Goal: Use online tool/utility: Utilize a website feature to perform a specific function

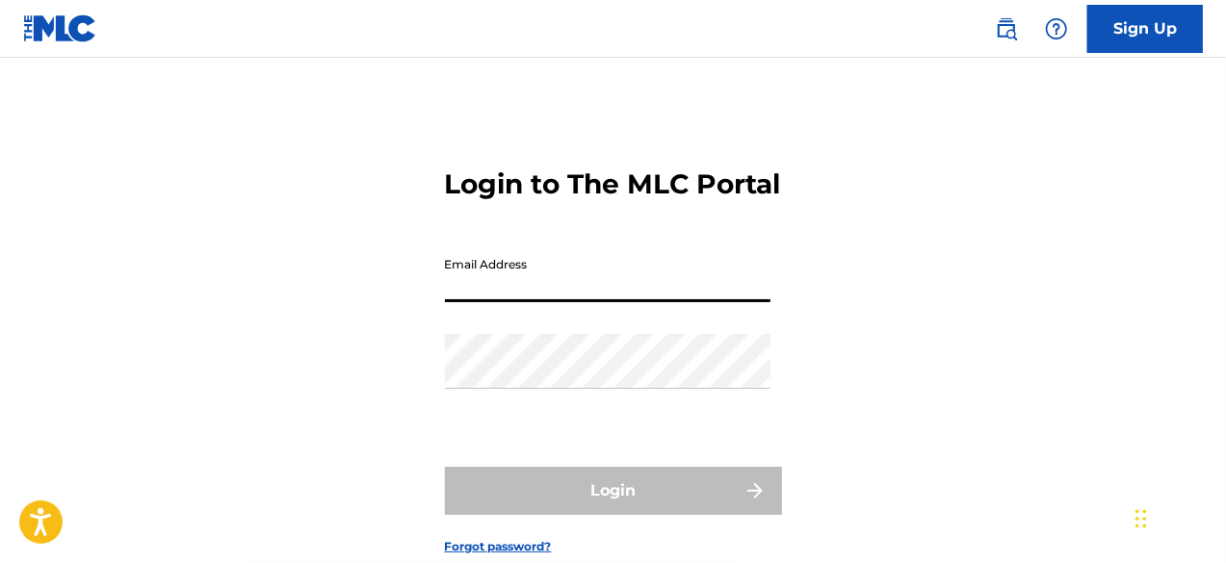
click at [493, 302] on input "Email Address" at bounding box center [607, 274] width 325 height 55
type input "[EMAIL_ADDRESS][DOMAIN_NAME]"
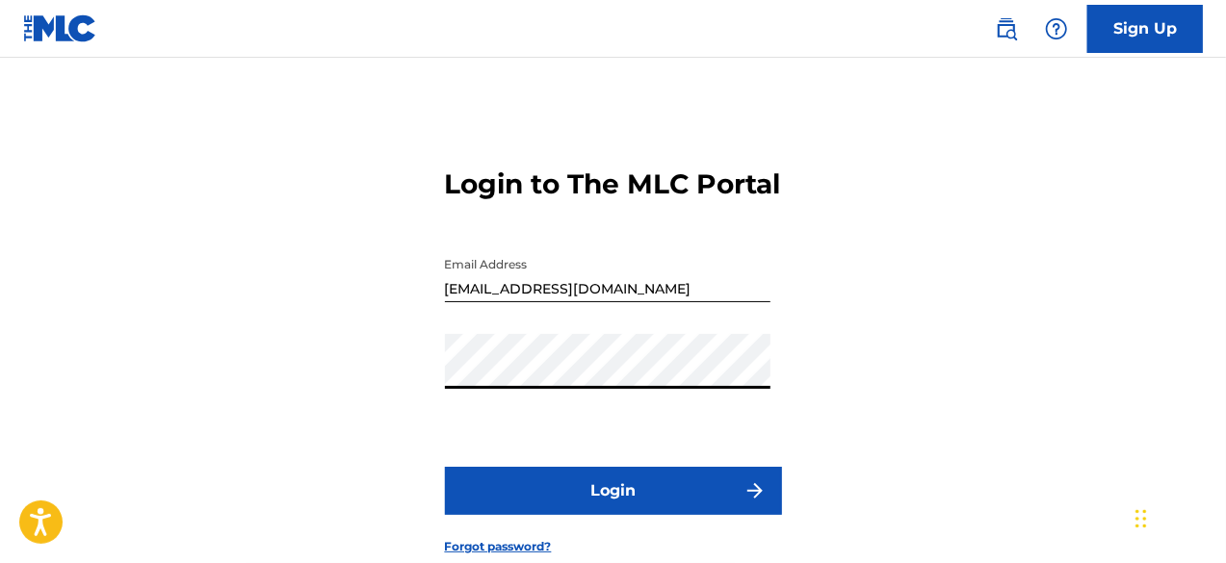
click at [566, 515] on button "Login" at bounding box center [613, 491] width 337 height 48
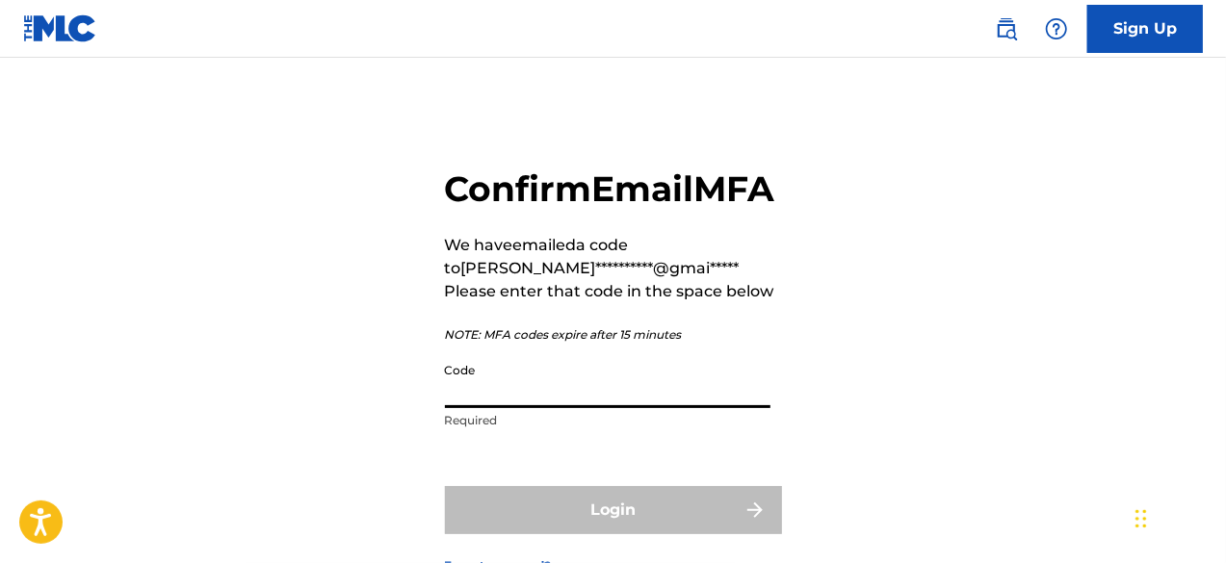
click at [514, 408] on input "Code" at bounding box center [607, 380] width 325 height 55
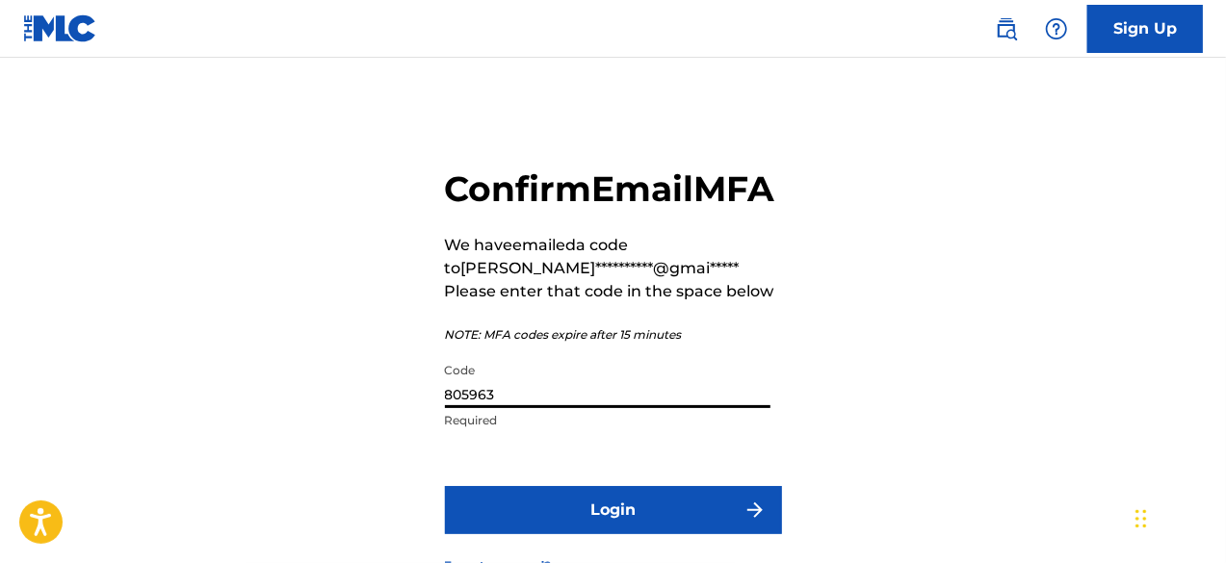
type input "805963"
click at [545, 534] on button "Login" at bounding box center [613, 510] width 337 height 48
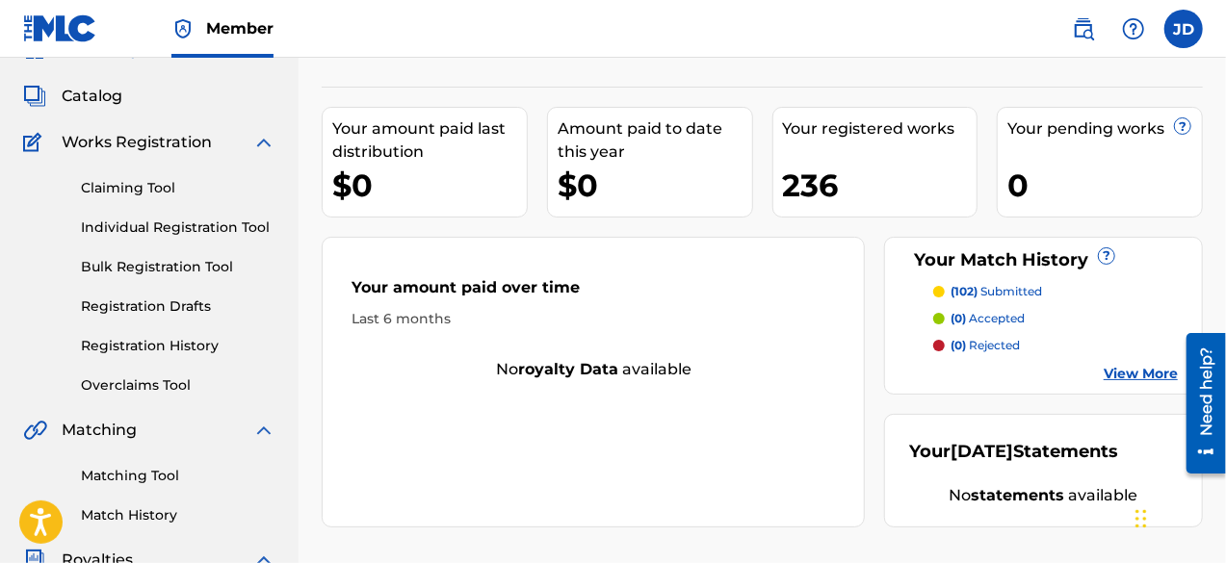
scroll to position [98, 0]
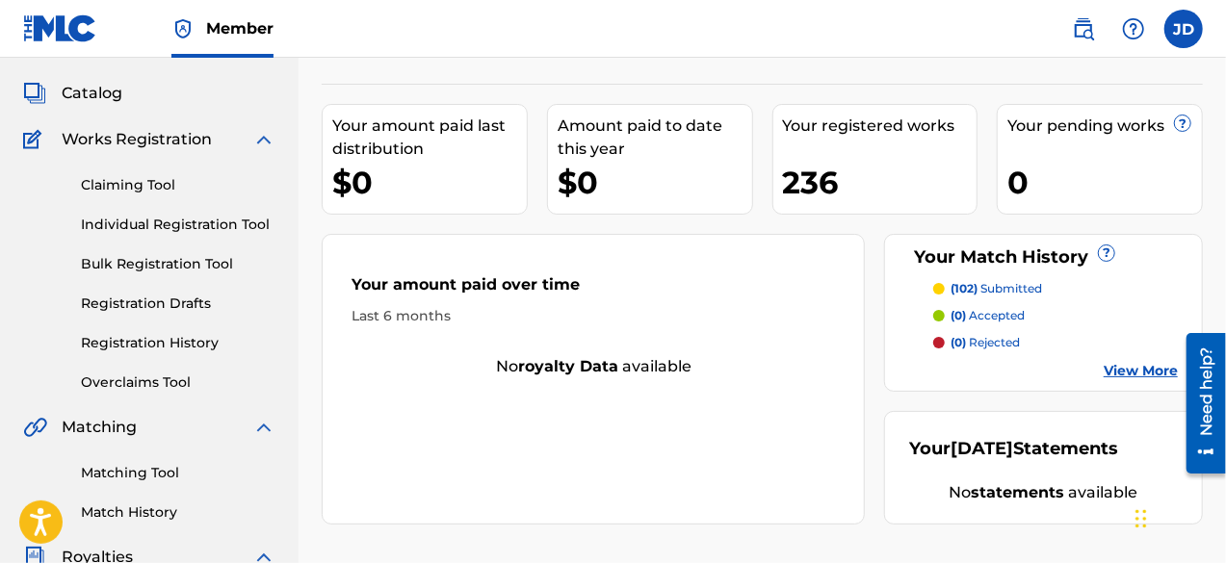
click at [1117, 377] on link "View More" at bounding box center [1141, 371] width 74 height 20
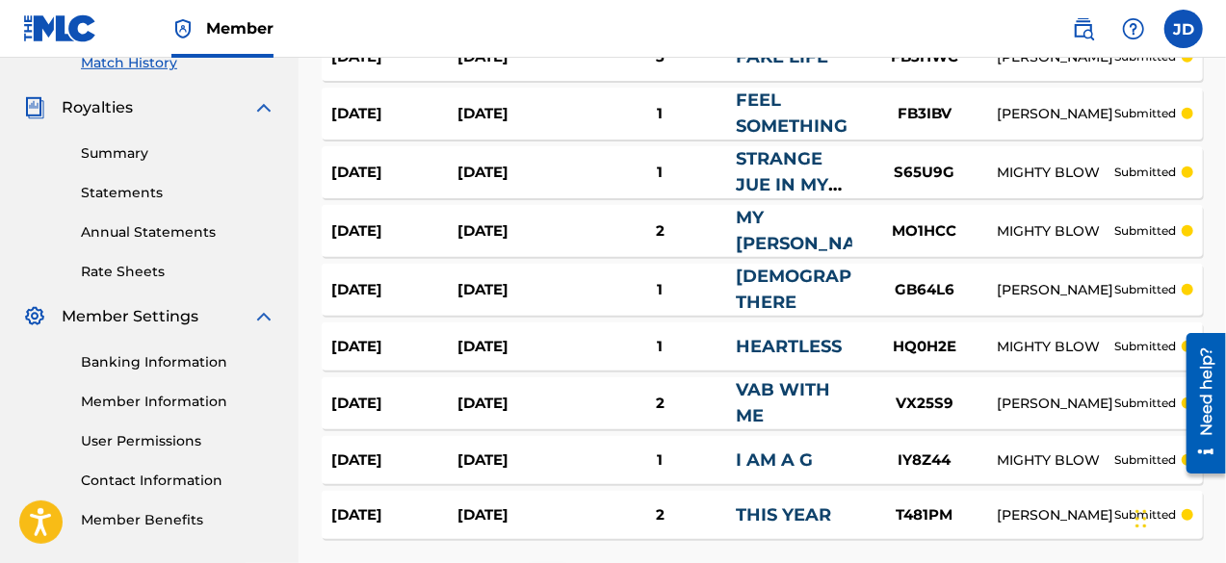
scroll to position [551, 0]
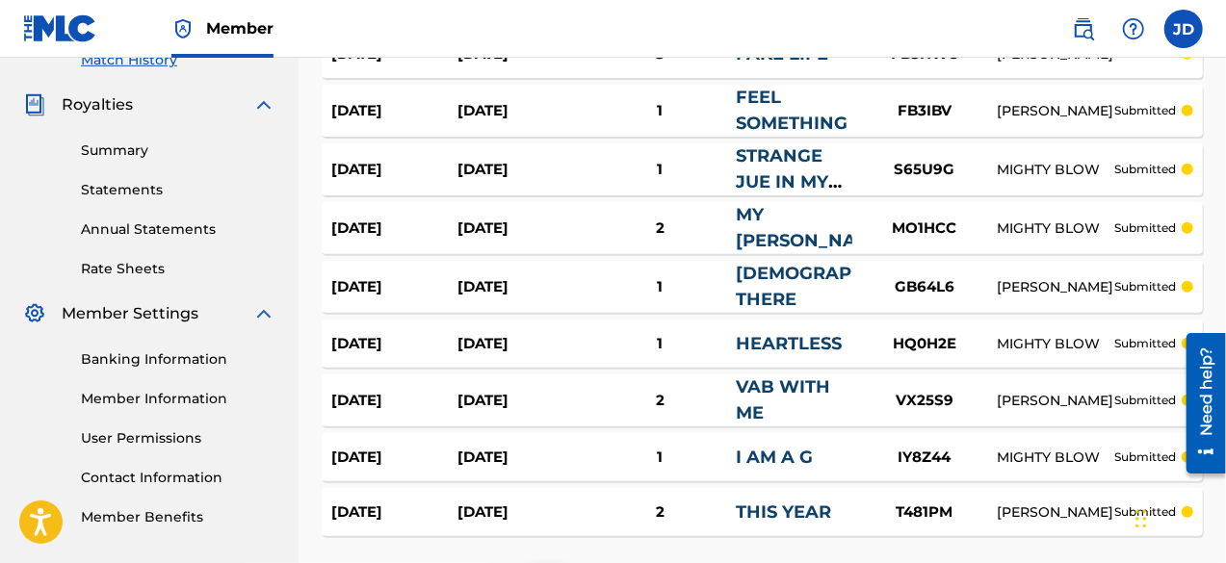
click at [202, 474] on link "Contact Information" at bounding box center [178, 478] width 195 height 20
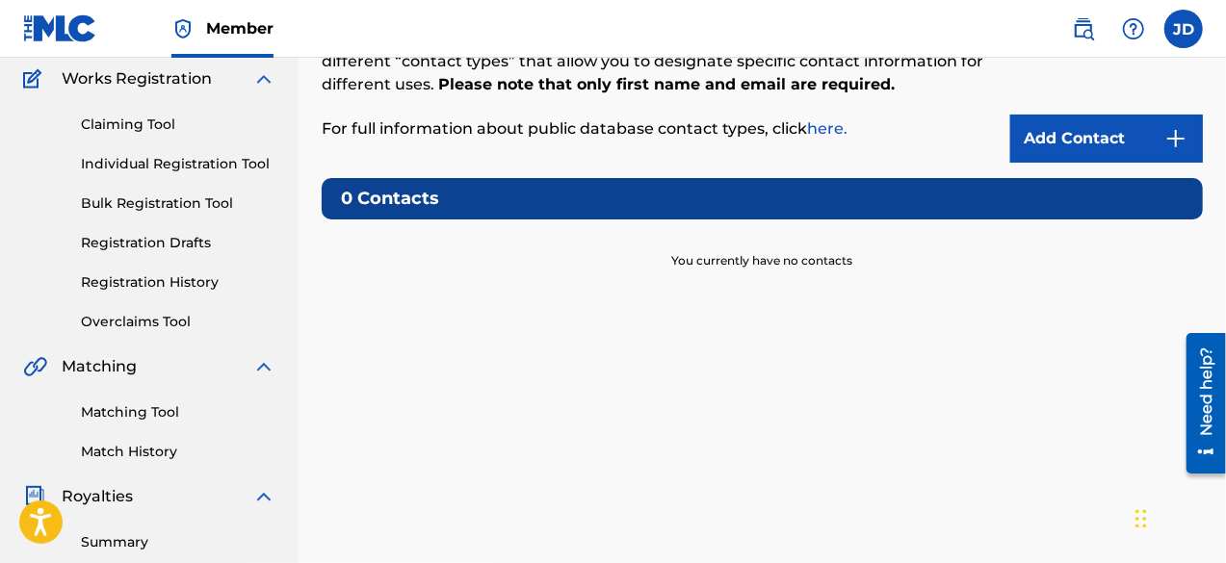
scroll to position [154, 0]
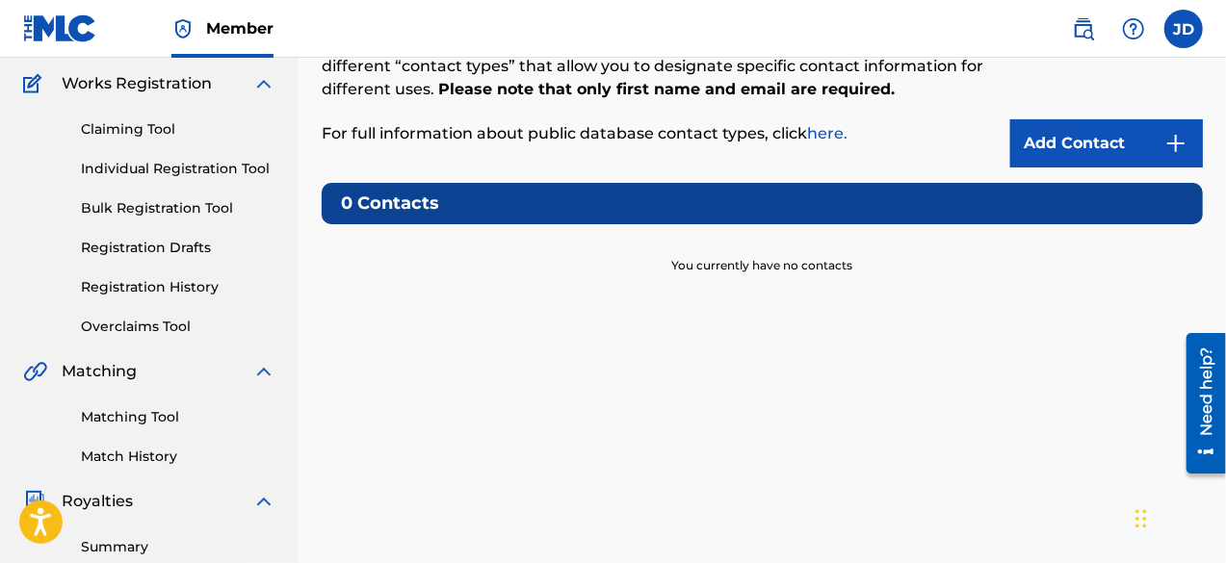
click at [159, 281] on link "Registration History" at bounding box center [178, 287] width 195 height 20
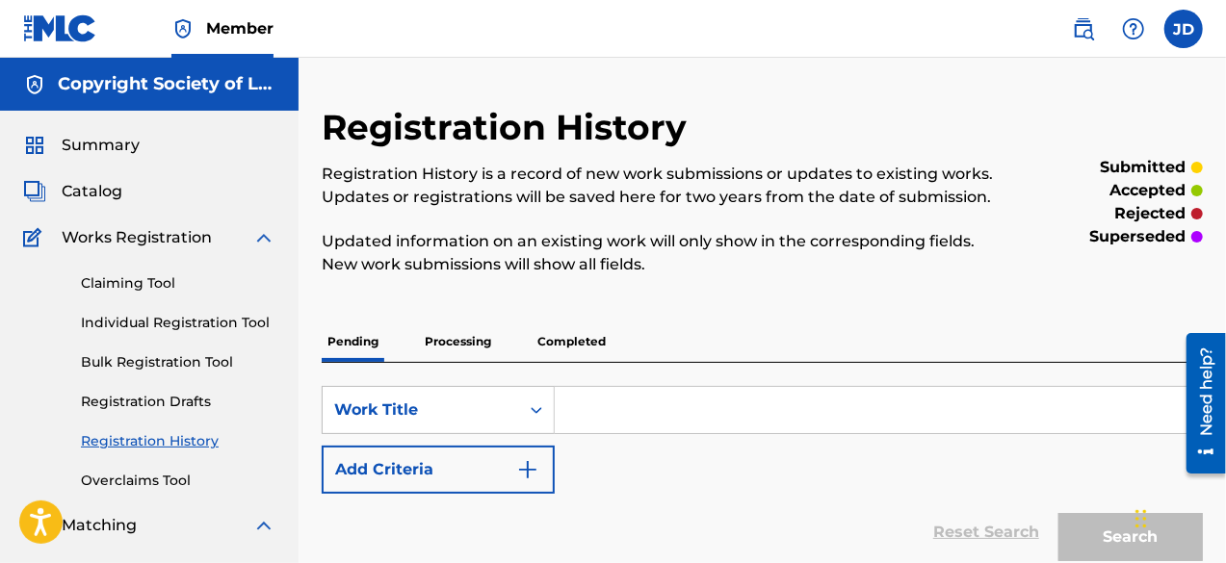
click at [116, 150] on span "Summary" at bounding box center [101, 145] width 78 height 23
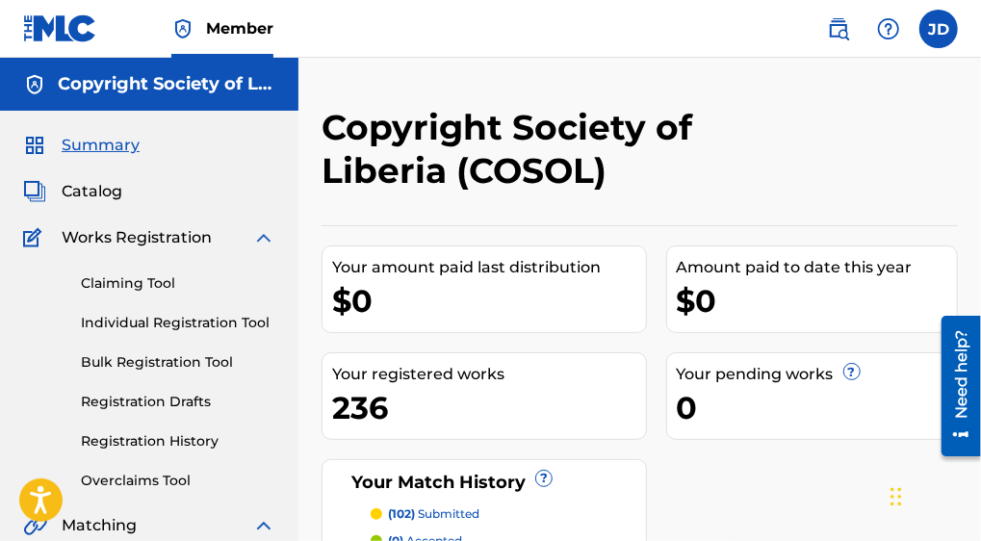
click at [94, 143] on span "Summary" at bounding box center [101, 145] width 78 height 23
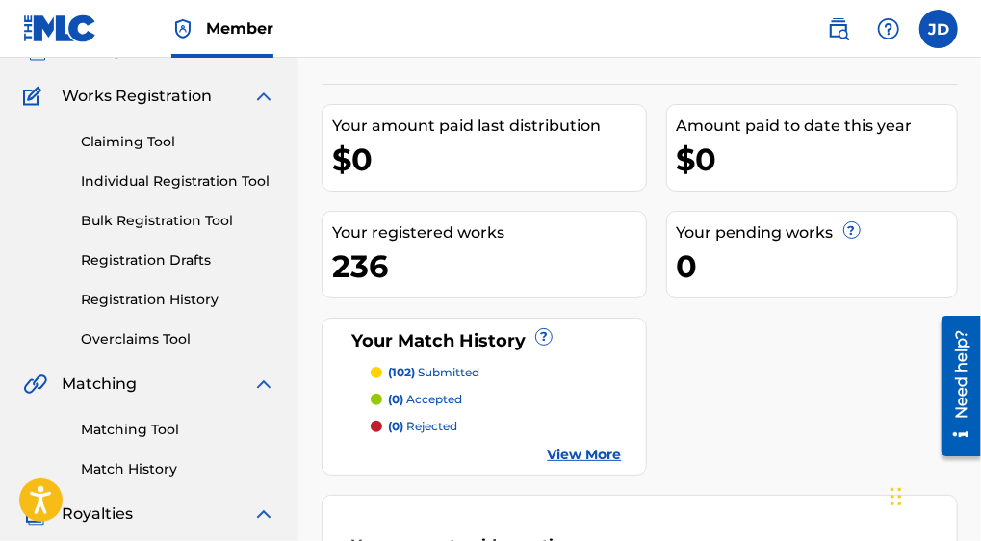
scroll to position [145, 0]
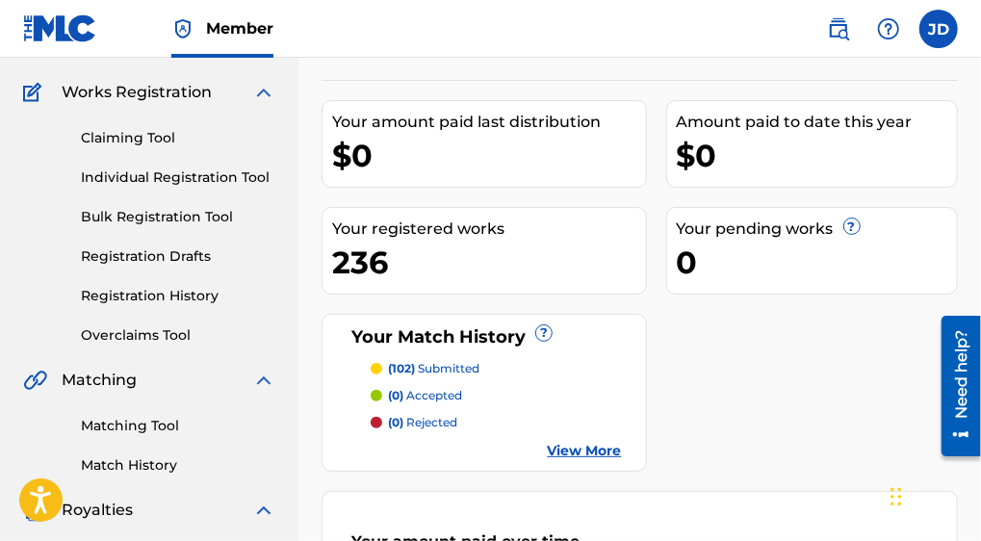
click at [150, 423] on link "Matching Tool" at bounding box center [178, 426] width 195 height 20
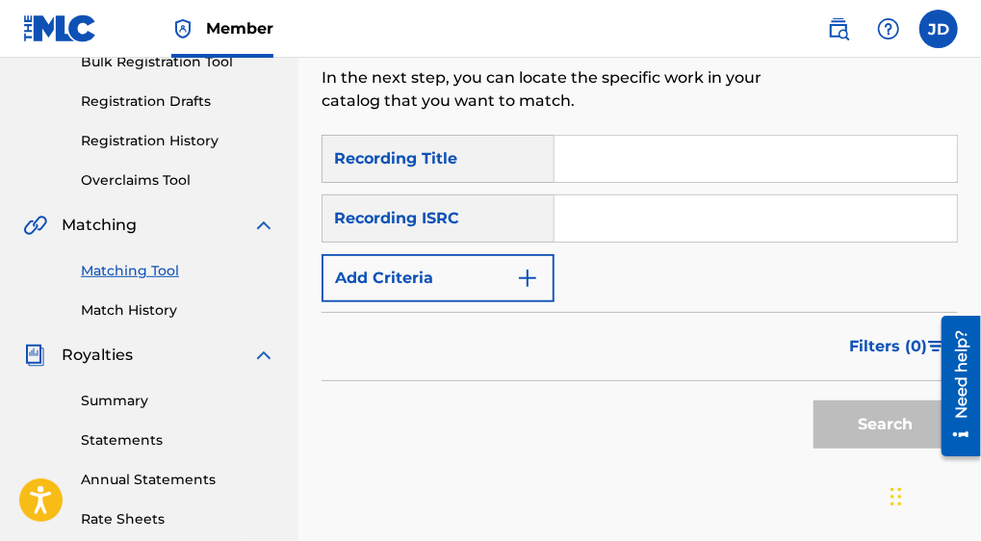
scroll to position [299, 0]
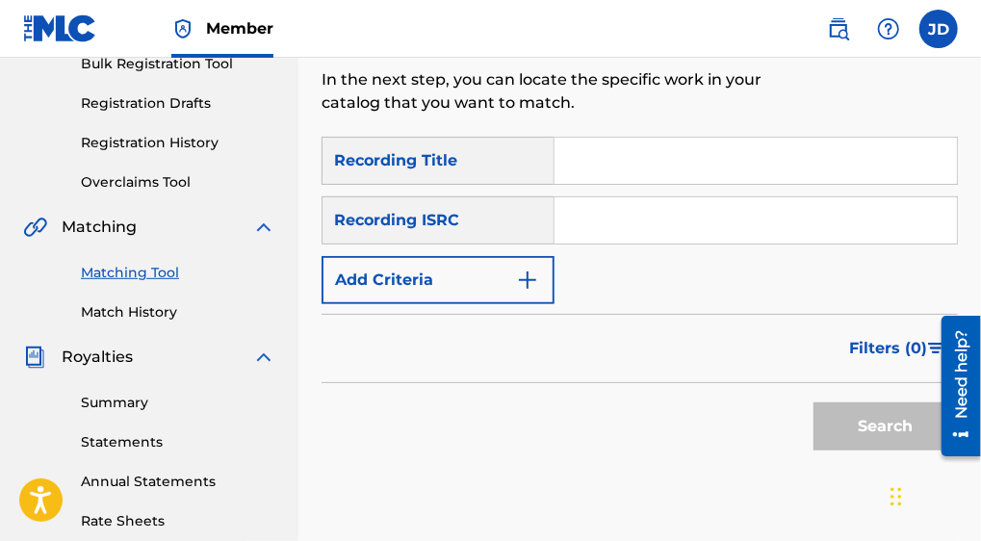
click at [146, 278] on link "Matching Tool" at bounding box center [178, 273] width 195 height 20
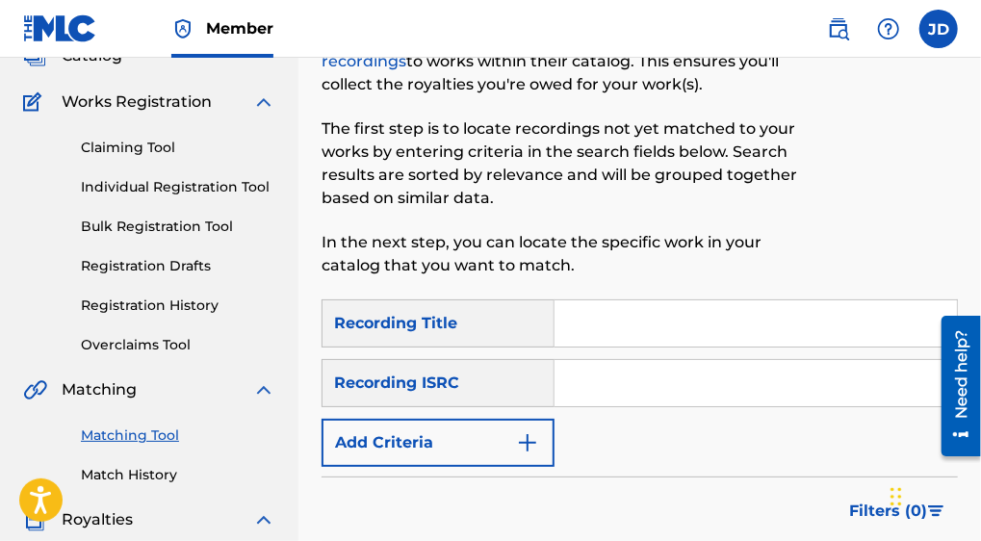
scroll to position [144, 0]
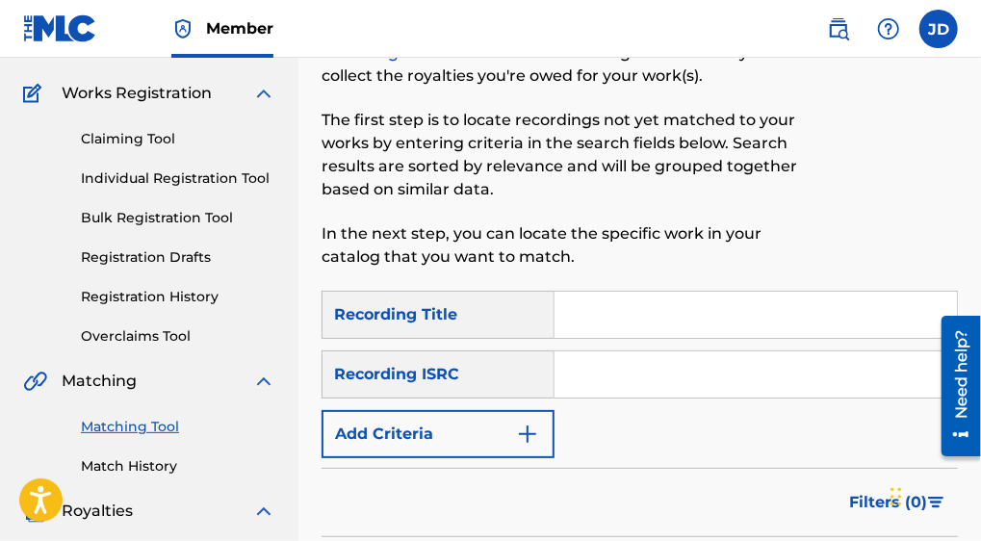
click at [674, 308] on input "Search Form" at bounding box center [756, 315] width 403 height 46
type input "[DEMOGRAPHIC_DATA] ma"
click at [514, 442] on button "Add Criteria" at bounding box center [438, 434] width 233 height 48
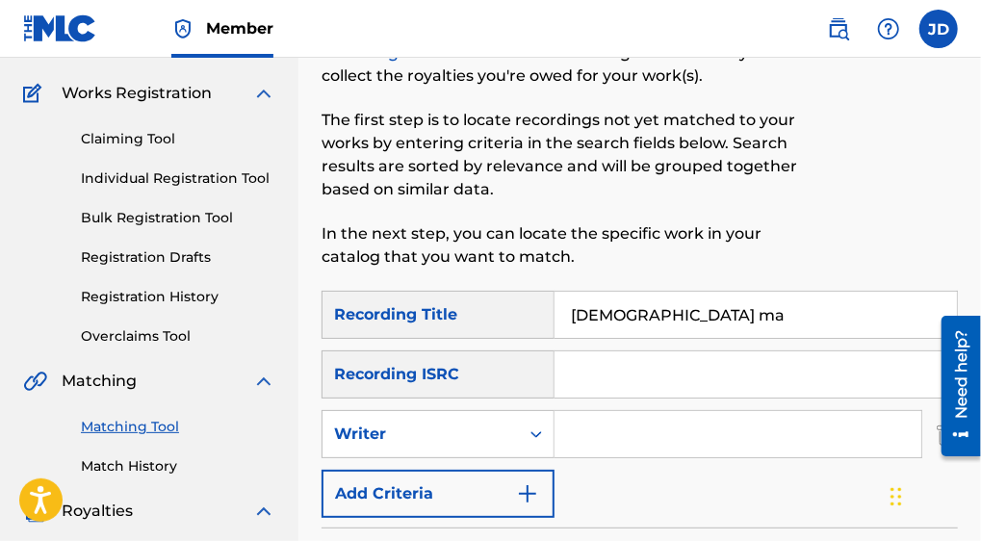
click at [514, 485] on button "Add Criteria" at bounding box center [438, 494] width 233 height 48
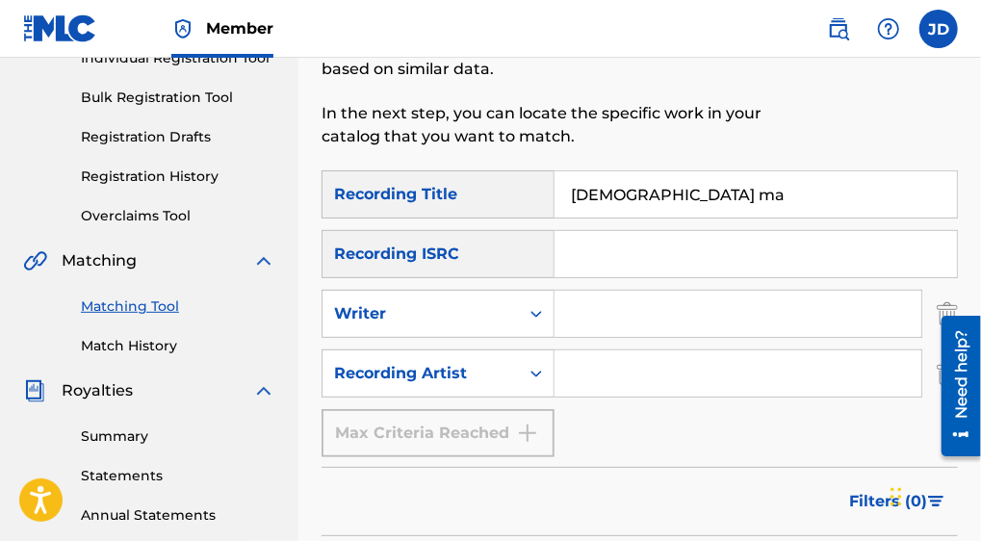
scroll to position [272, 0]
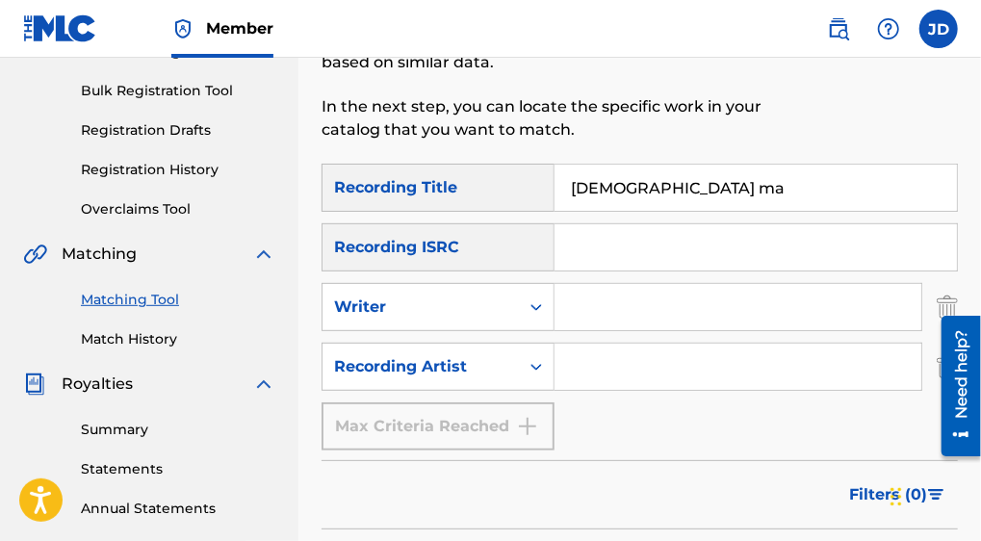
click at [753, 365] on input "Search Form" at bounding box center [738, 367] width 367 height 46
type input "king [PERSON_NAME]"
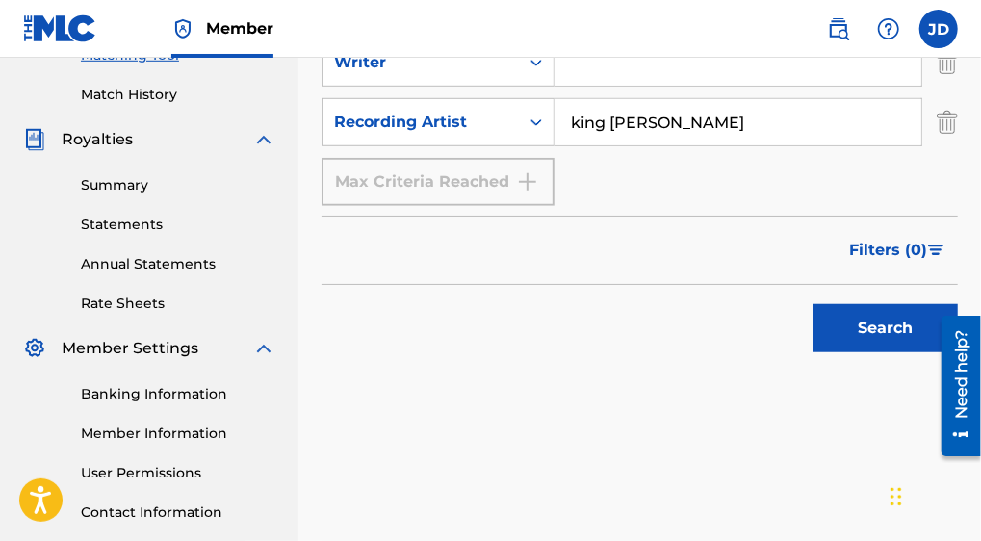
scroll to position [519, 0]
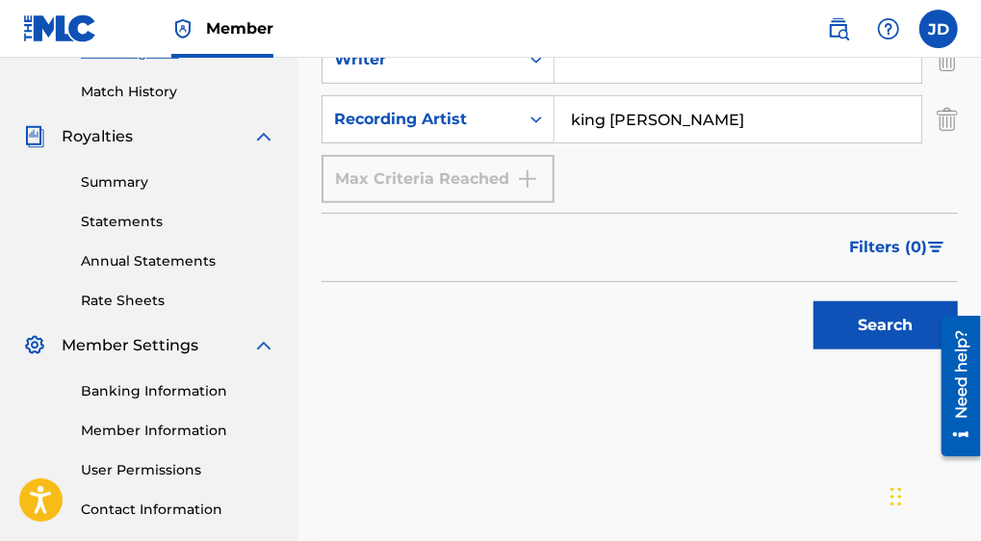
click at [916, 321] on button "Search" at bounding box center [886, 325] width 144 height 48
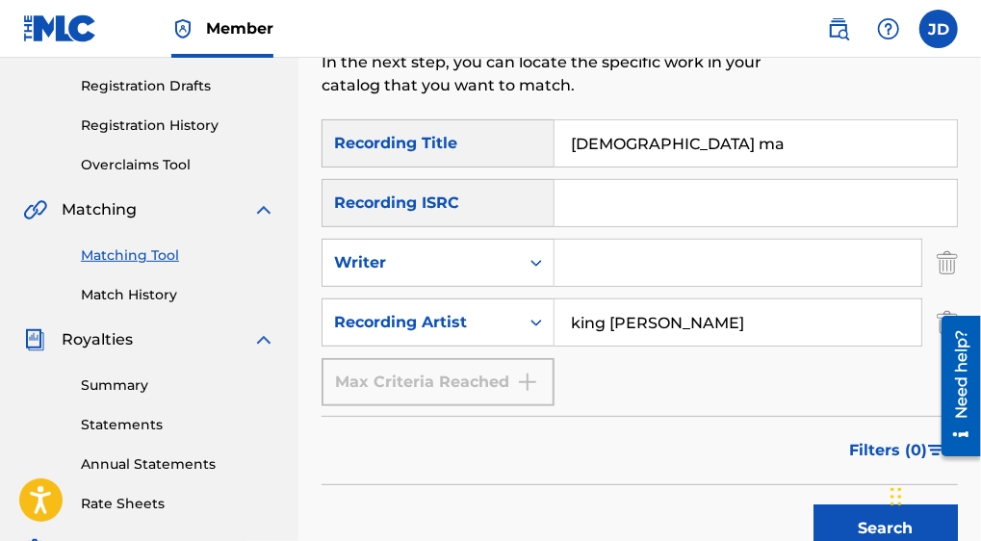
scroll to position [323, 0]
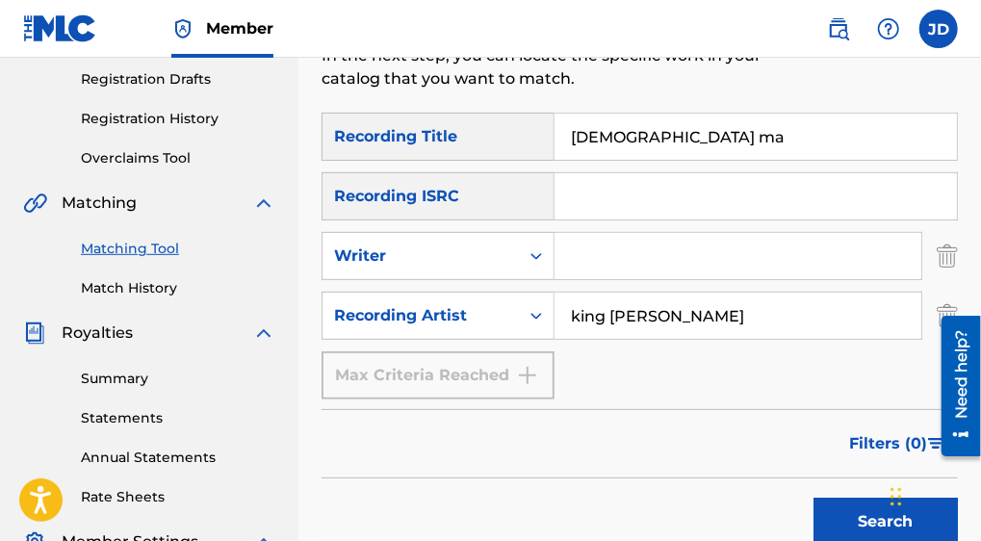
drag, startPoint x: 709, startPoint y: 309, endPoint x: 558, endPoint y: 315, distance: 151.3
click at [558, 315] on input "king [PERSON_NAME]" at bounding box center [738, 316] width 367 height 46
click at [880, 498] on button "Search" at bounding box center [886, 522] width 144 height 48
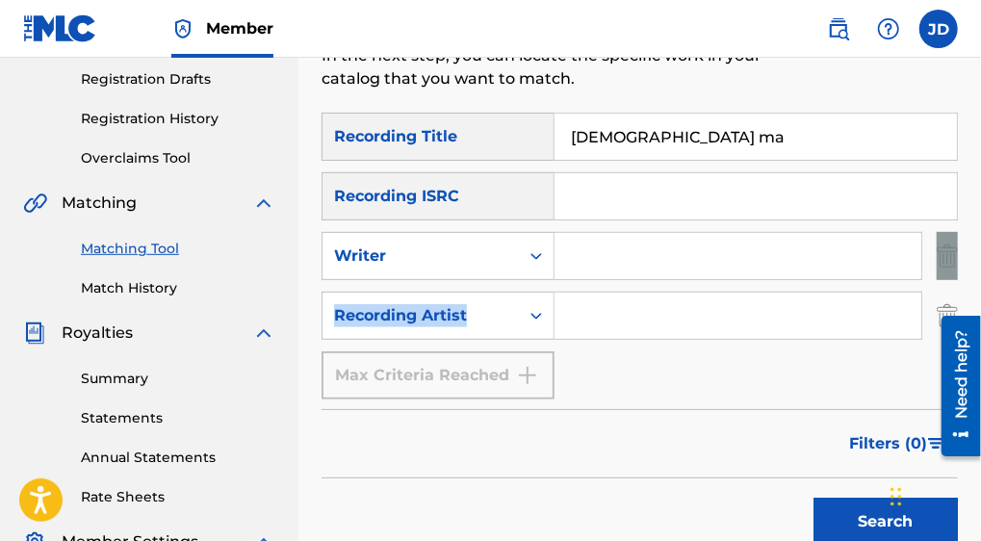
drag, startPoint x: 980, startPoint y: 238, endPoint x: 990, endPoint y: 289, distance: 51.9
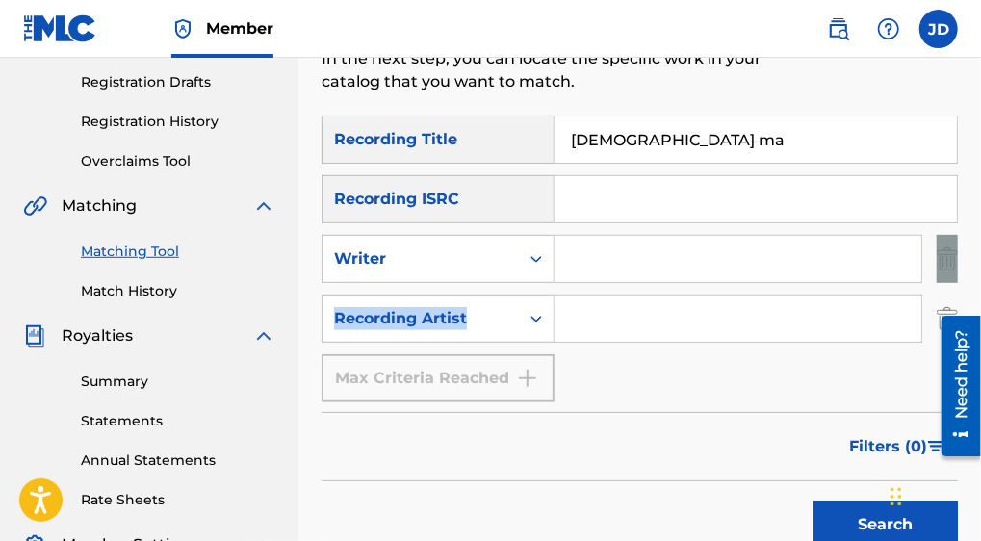
scroll to position [329, 0]
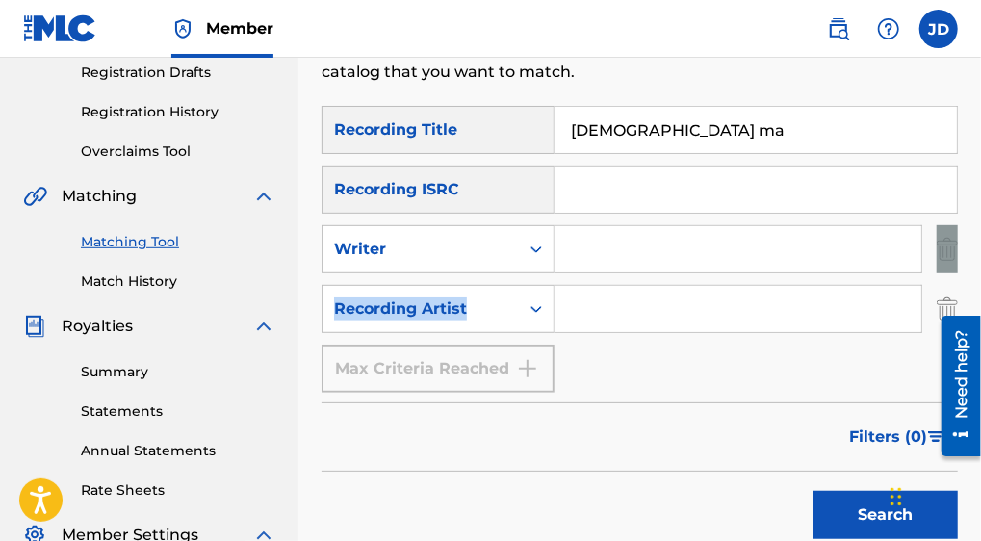
click at [639, 326] on input "Search Form" at bounding box center [738, 309] width 367 height 46
type input "king [PERSON_NAME]"
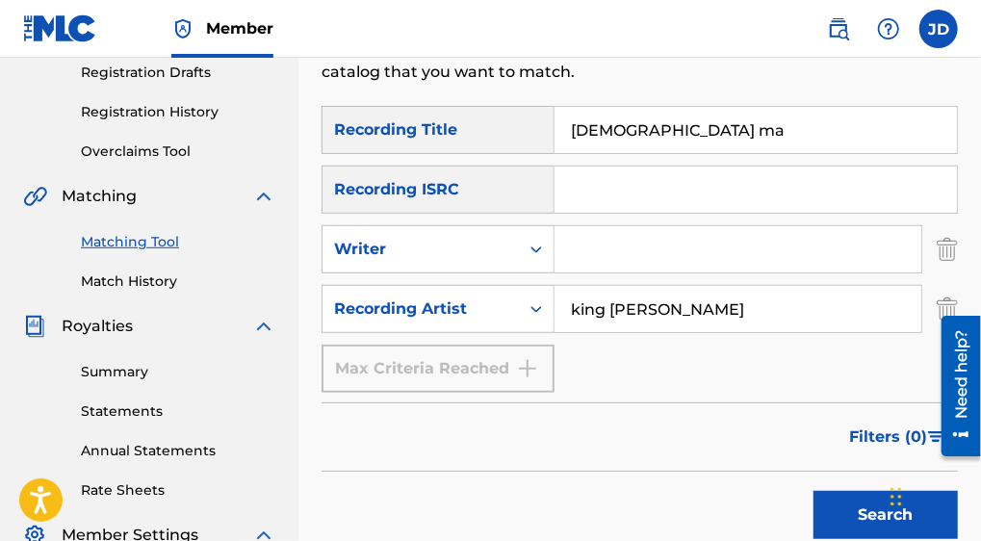
drag, startPoint x: 659, startPoint y: 125, endPoint x: 522, endPoint y: 111, distance: 137.5
click at [522, 111] on div "SearchWithCriteria616ca86b-2e4c-4770-b428-abf7e1763b5b Recording Title [DEMOGRA…" at bounding box center [640, 130] width 637 height 48
type input "Liberia Girl Remix"
drag, startPoint x: 690, startPoint y: 310, endPoint x: 537, endPoint y: 299, distance: 153.6
click at [537, 299] on div "SearchWithCriteriaab6e8e76-4c9e-4554-b7dd-8f5222707535 Recording Artist king [P…" at bounding box center [640, 309] width 637 height 48
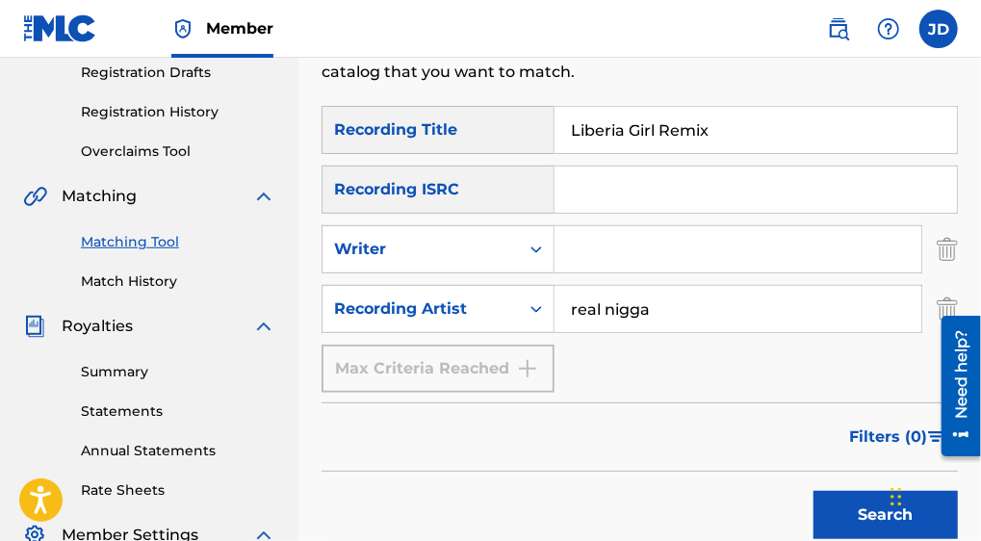
type input "real nigga"
click at [844, 503] on button "Search" at bounding box center [886, 515] width 144 height 48
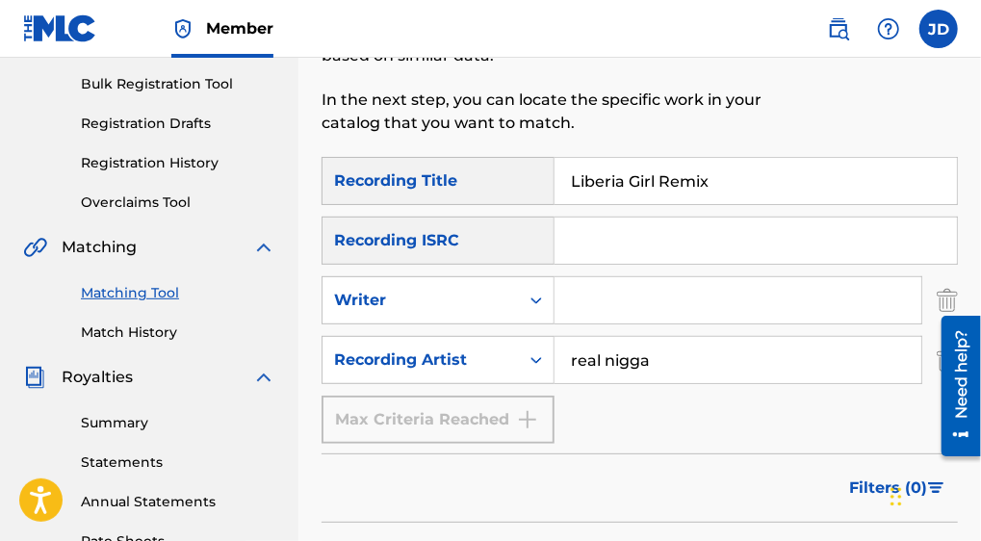
scroll to position [263, 0]
